Goal: Task Accomplishment & Management: Manage account settings

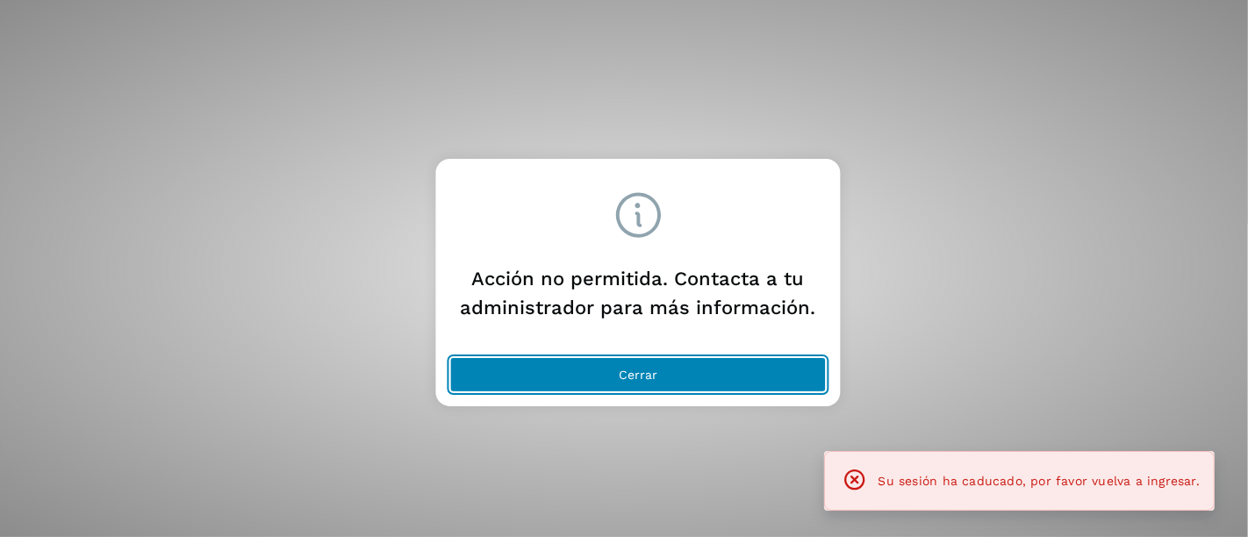
click at [639, 373] on span "Cerrar" at bounding box center [638, 374] width 39 height 12
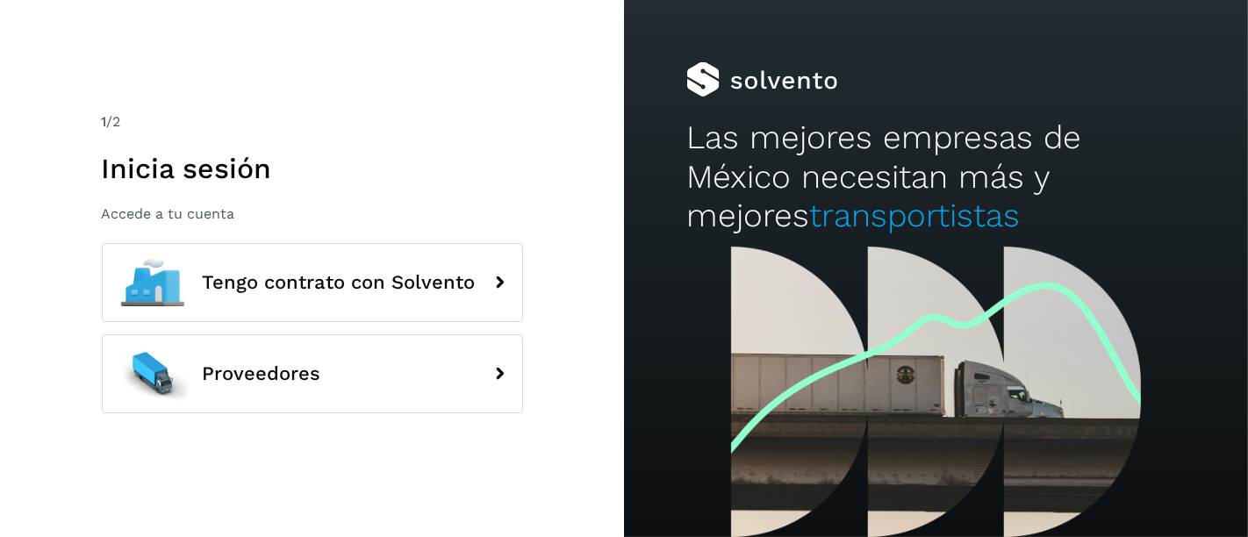
click at [346, 239] on div "1 /2 Inicia sesión Accede a tu cuenta Tengo contrato con Solvento Proveedores" at bounding box center [312, 268] width 421 height 314
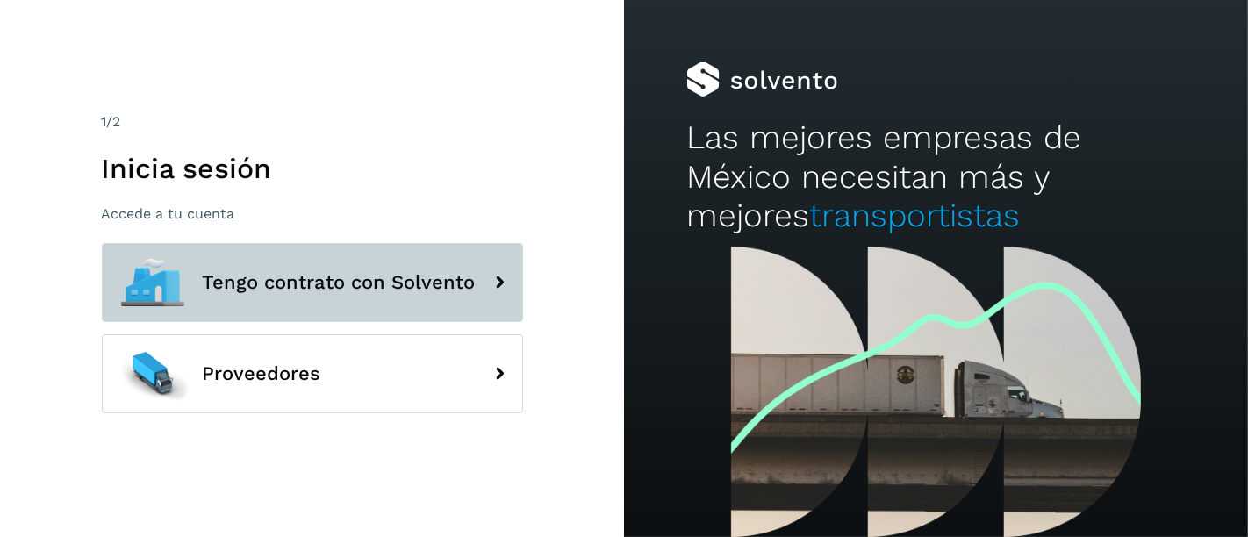
click at [343, 272] on span "Tengo contrato con Solvento" at bounding box center [339, 282] width 273 height 21
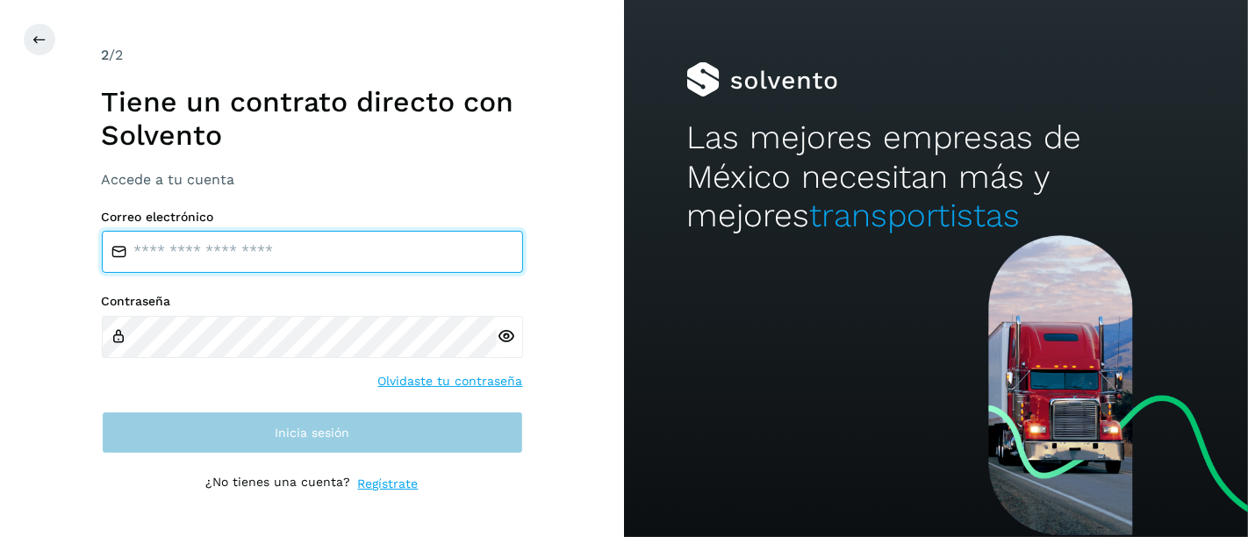
type input "**********"
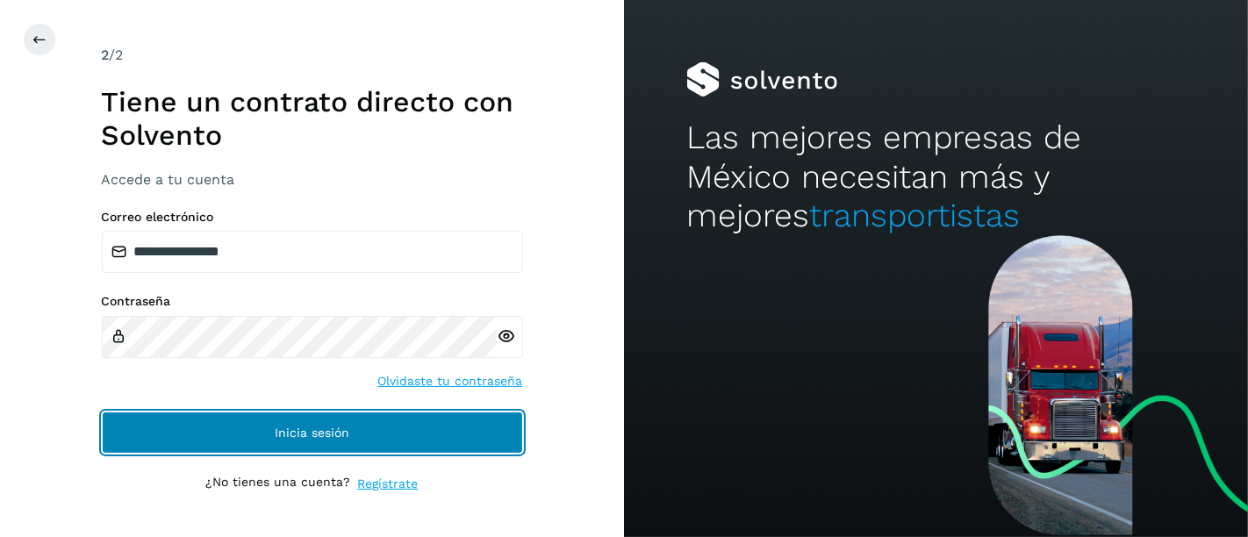
click at [281, 426] on span "Inicia sesión" at bounding box center [312, 432] width 75 height 12
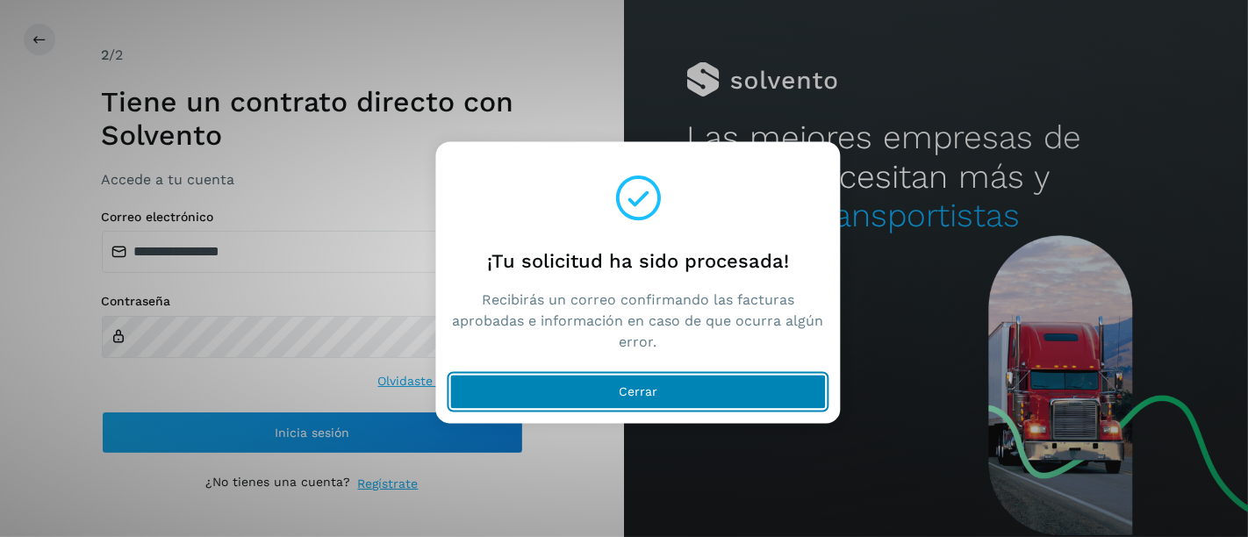
click at [536, 390] on button "Cerrar" at bounding box center [638, 392] width 376 height 35
